Goal: Task Accomplishment & Management: Manage account settings

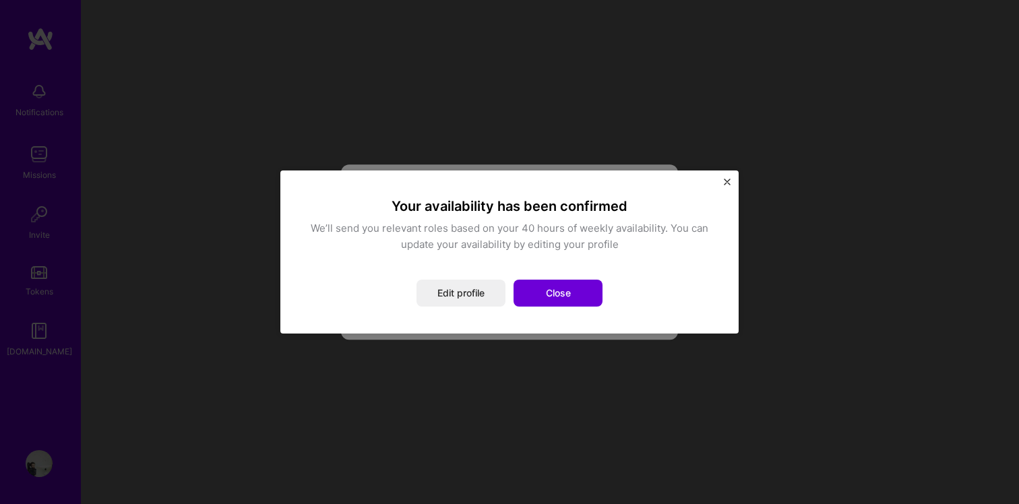
click at [727, 179] on img "Close" at bounding box center [727, 182] width 7 height 7
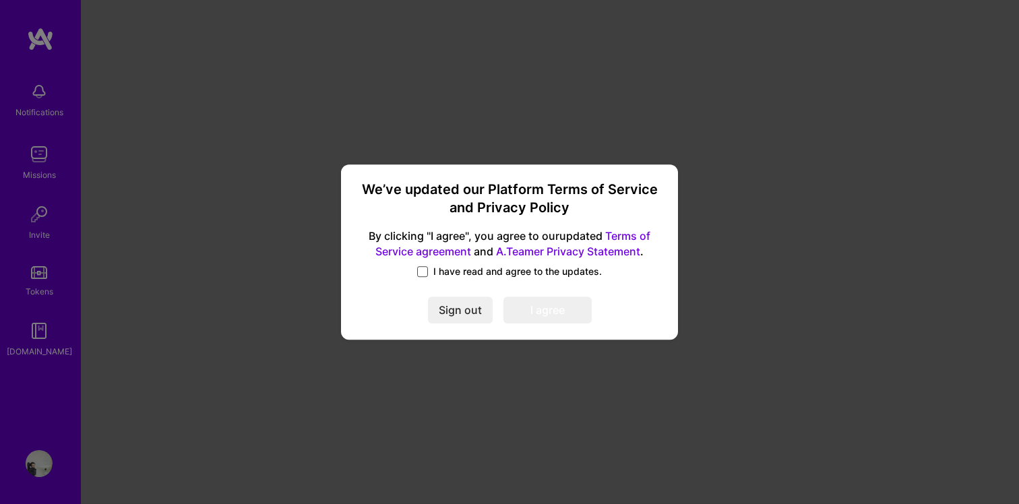
click at [423, 270] on span at bounding box center [422, 271] width 11 height 11
click at [0, 0] on input "I have read and agree to the updates." at bounding box center [0, 0] width 0 height 0
click at [547, 303] on button "I agree" at bounding box center [547, 310] width 88 height 27
